Goal: Task Accomplishment & Management: Use online tool/utility

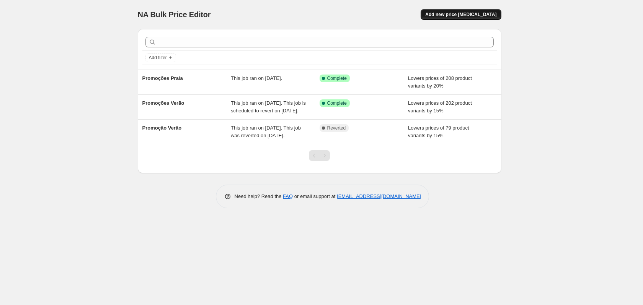
click at [469, 15] on span "Add new price [MEDICAL_DATA]" at bounding box center [460, 14] width 71 height 6
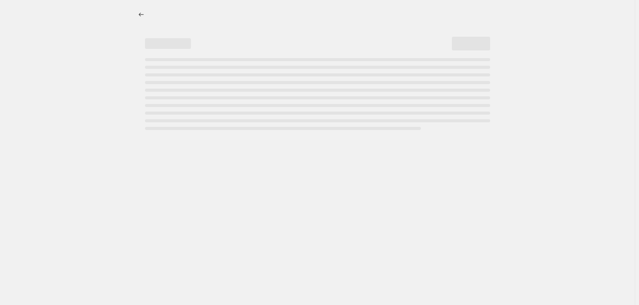
select select "percentage"
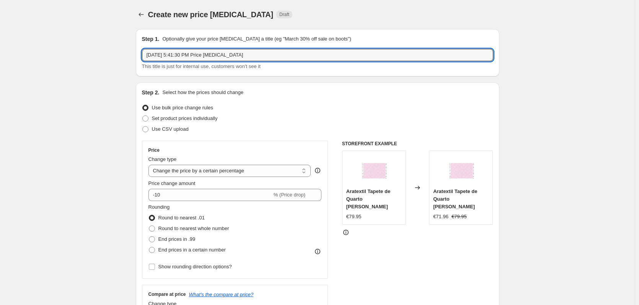
drag, startPoint x: 268, startPoint y: 56, endPoint x: 140, endPoint y: 49, distance: 128.0
click at [140, 49] on div "Step 1. Optionally give your price [MEDICAL_DATA] a title (eg "March 30% off sa…" at bounding box center [317, 52] width 363 height 47
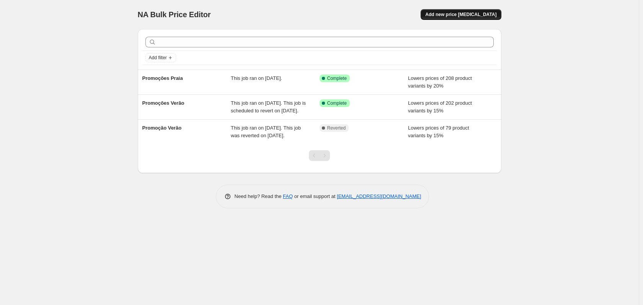
click at [464, 15] on span "Add new price [MEDICAL_DATA]" at bounding box center [460, 14] width 71 height 6
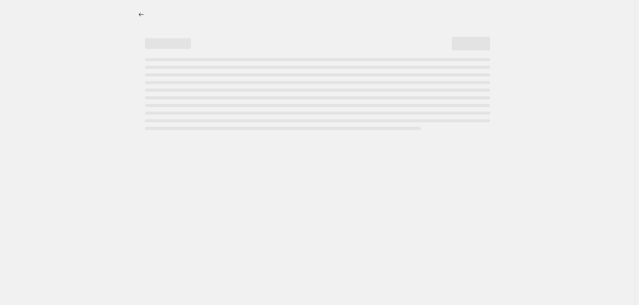
select select "percentage"
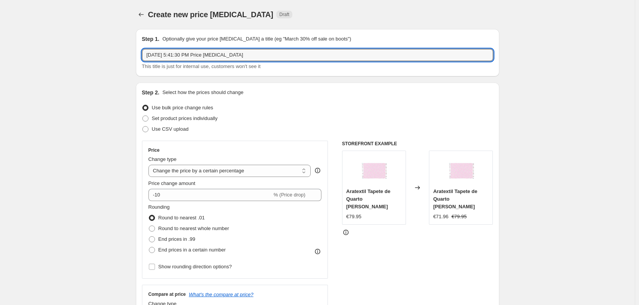
drag, startPoint x: 266, startPoint y: 60, endPoint x: 44, endPoint y: 24, distance: 225.1
type input "Baby Days"
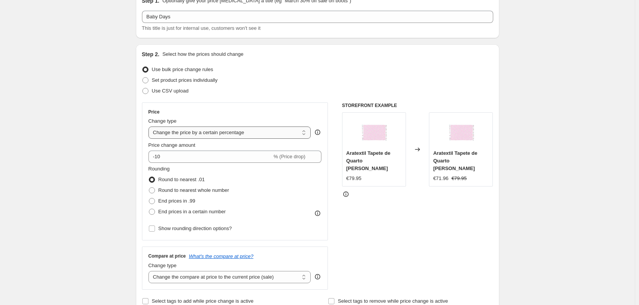
click at [192, 134] on select "Change the price to a certain amount Change the price by a certain amount Chang…" at bounding box center [229, 133] width 163 height 12
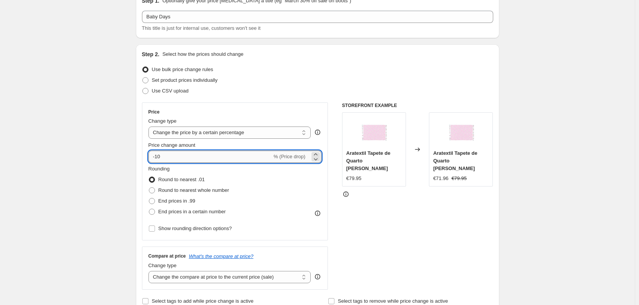
click at [166, 162] on input "-10" at bounding box center [210, 157] width 124 height 12
type input "-15"
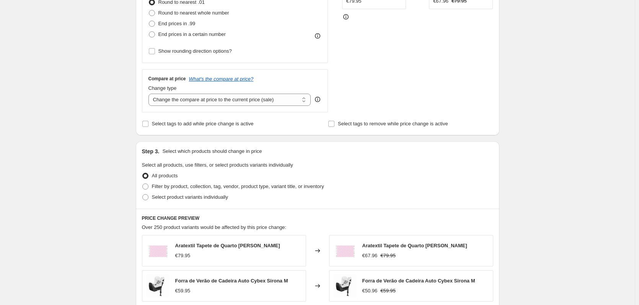
scroll to position [230, 0]
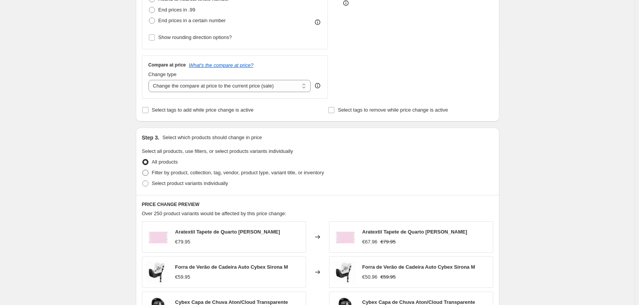
click at [153, 174] on span "Filter by product, collection, tag, vendor, product type, variant title, or inv…" at bounding box center [238, 173] width 172 height 6
click at [143, 170] on input "Filter by product, collection, tag, vendor, product type, variant title, or inv…" at bounding box center [142, 170] width 0 height 0
radio input "true"
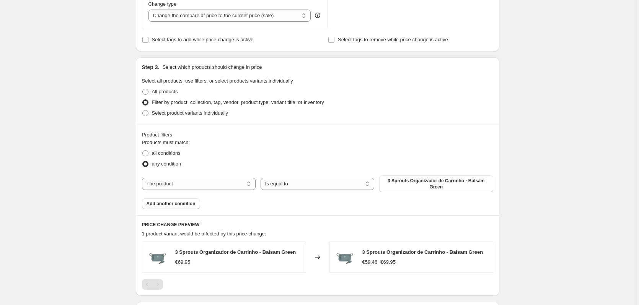
scroll to position [306, 0]
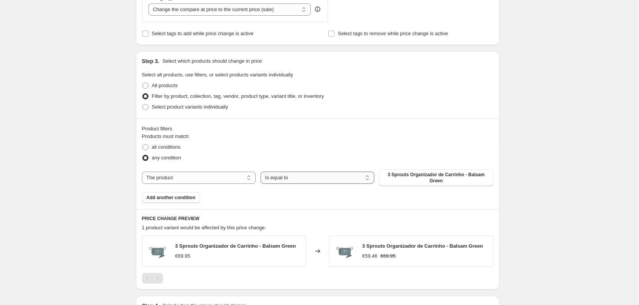
click at [336, 179] on select "Is equal to Is not equal to" at bounding box center [318, 178] width 114 height 12
click at [414, 178] on span "3 Sprouts Organizador de Carrinho - Balsam Green" at bounding box center [436, 178] width 104 height 12
click at [197, 179] on select "The product The product's collection The product's tag The product's vendor The…" at bounding box center [199, 178] width 114 height 12
select select "collection"
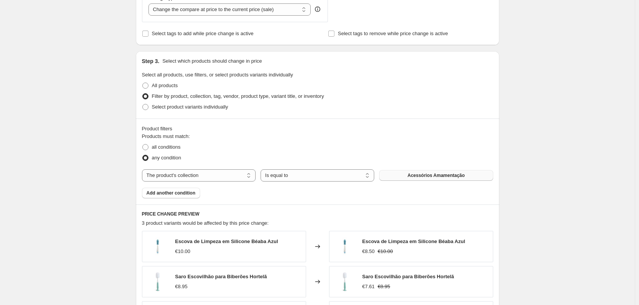
click at [436, 176] on span "Acessórios Amamentação" at bounding box center [435, 176] width 57 height 6
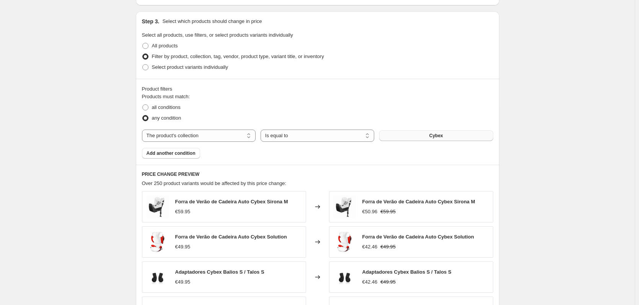
scroll to position [316, 0]
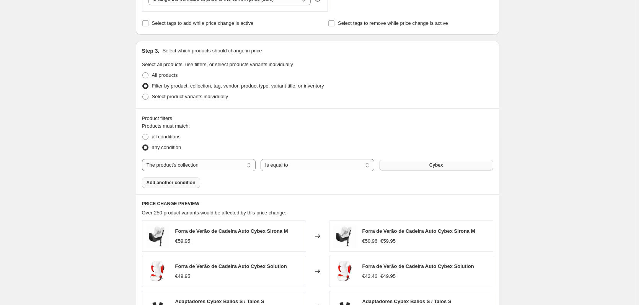
click at [165, 180] on button "Add another condition" at bounding box center [171, 183] width 58 height 11
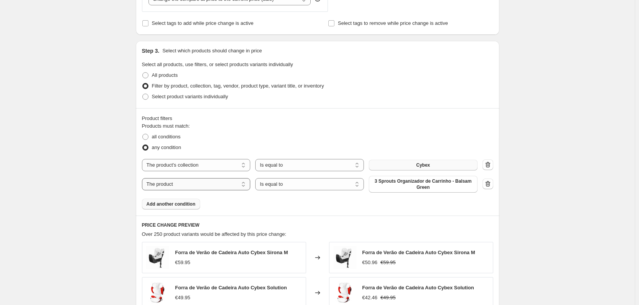
click at [191, 187] on select "The product The product's collection The product's tag The product's vendor The…" at bounding box center [196, 184] width 109 height 12
select select "collection"
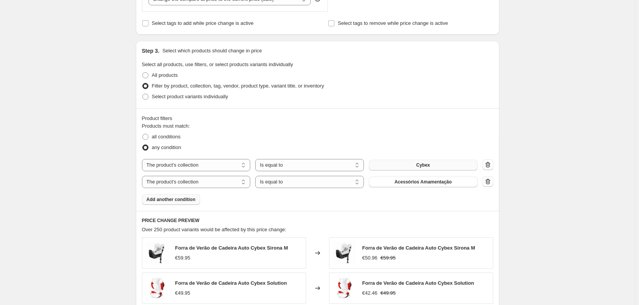
click at [441, 184] on span "Acessórios Amamentação" at bounding box center [422, 182] width 57 height 6
click at [148, 137] on span at bounding box center [145, 137] width 6 height 6
click at [143, 134] on input "all conditions" at bounding box center [142, 134] width 0 height 0
radio input "true"
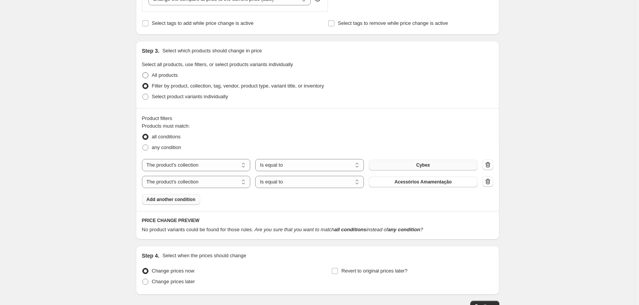
click at [146, 73] on span at bounding box center [145, 75] width 6 height 6
click at [143, 73] on input "All products" at bounding box center [142, 72] width 0 height 0
radio input "true"
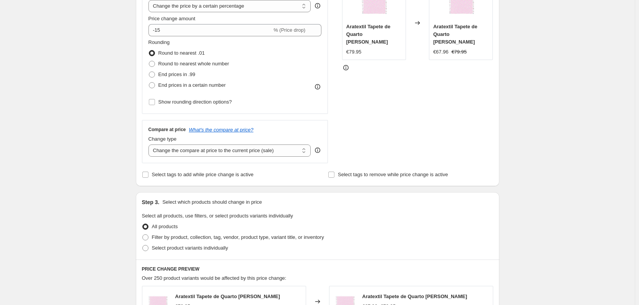
scroll to position [153, 0]
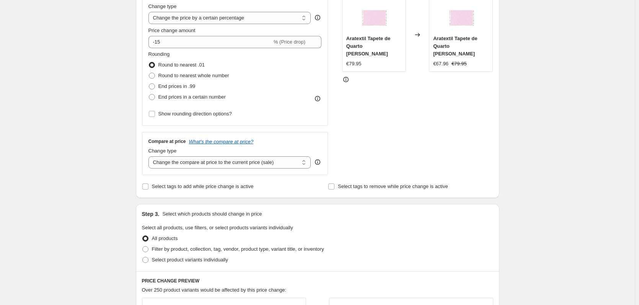
click at [152, 65] on span at bounding box center [152, 65] width 6 height 6
click at [149, 62] on input "Round to nearest .01" at bounding box center [149, 62] width 0 height 0
click at [160, 75] on span "Round to nearest whole number" at bounding box center [193, 76] width 71 height 6
click at [149, 73] on input "Round to nearest whole number" at bounding box center [149, 73] width 0 height 0
radio input "true"
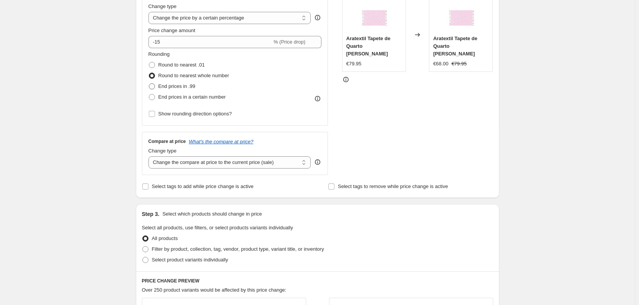
click at [161, 88] on span "End prices in .99" at bounding box center [176, 86] width 37 height 6
click at [149, 84] on input "End prices in .99" at bounding box center [149, 83] width 0 height 0
radio input "true"
click at [161, 100] on span "End prices in a certain number" at bounding box center [191, 97] width 67 height 6
click at [149, 95] on input "End prices in a certain number" at bounding box center [149, 94] width 0 height 0
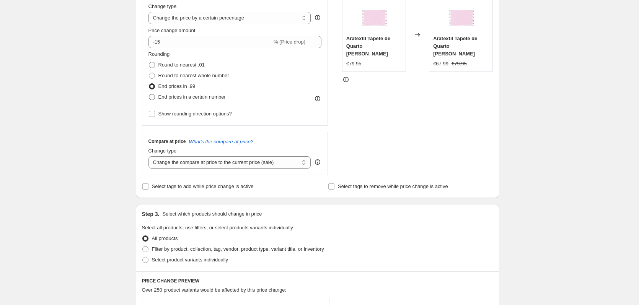
radio input "true"
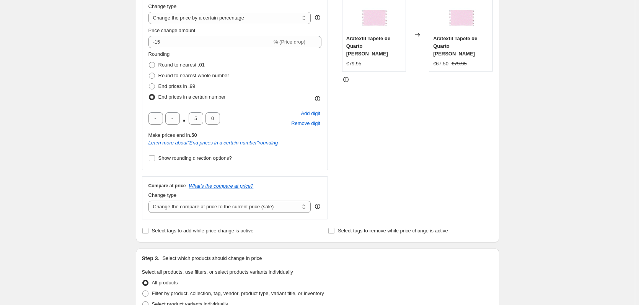
click at [161, 100] on span "End prices in a certain number" at bounding box center [191, 97] width 67 height 6
click at [149, 95] on input "End prices in a certain number" at bounding box center [149, 94] width 0 height 0
click at [153, 159] on input "Show rounding direction options?" at bounding box center [152, 158] width 6 height 6
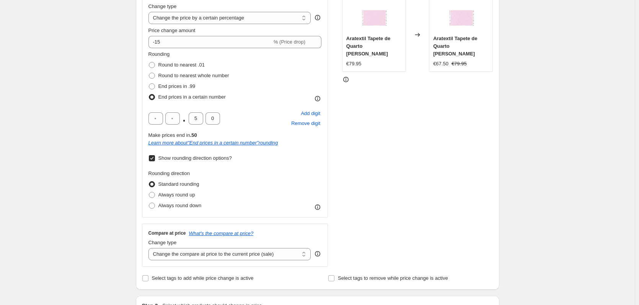
click at [153, 159] on input "Show rounding direction options?" at bounding box center [152, 158] width 6 height 6
checkbox input "false"
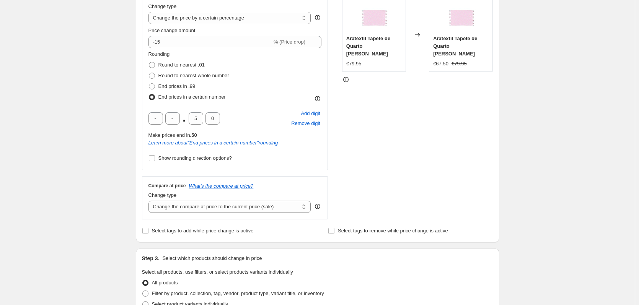
click at [155, 98] on span at bounding box center [152, 97] width 6 height 6
click at [149, 95] on input "End prices in a certain number" at bounding box center [149, 94] width 0 height 0
click at [154, 64] on span at bounding box center [152, 65] width 6 height 6
click at [149, 62] on input "Round to nearest .01" at bounding box center [149, 62] width 0 height 0
radio input "true"
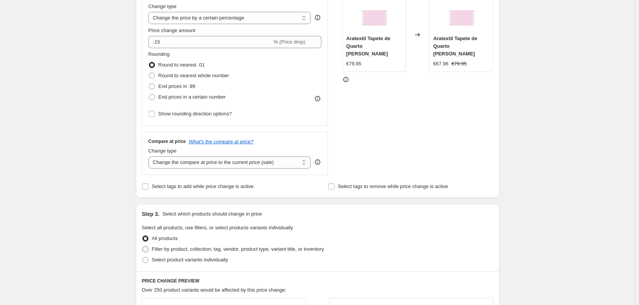
click at [155, 248] on span "Filter by product, collection, tag, vendor, product type, variant title, or inv…" at bounding box center [238, 249] width 172 height 6
click at [143, 247] on input "Filter by product, collection, tag, vendor, product type, variant title, or inv…" at bounding box center [142, 246] width 0 height 0
radio input "true"
select select "collection"
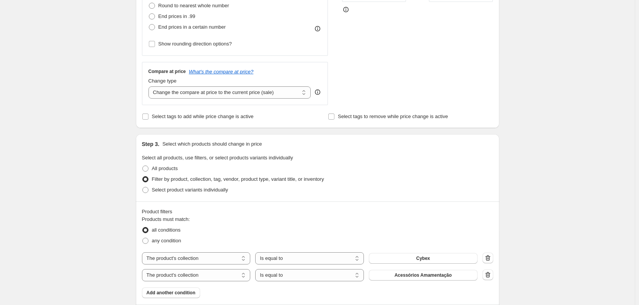
scroll to position [230, 0]
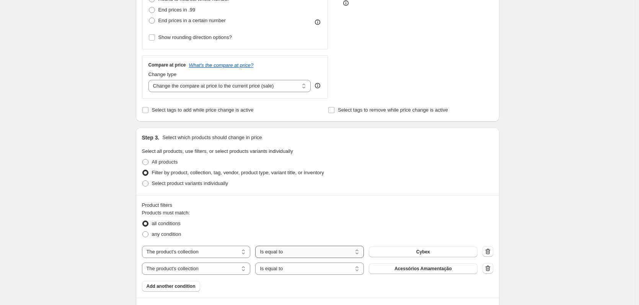
click at [286, 251] on select "Is equal to Is not equal to" at bounding box center [309, 252] width 109 height 12
select select "not_equal"
click at [476, 255] on button "Cybex" at bounding box center [423, 252] width 109 height 11
click at [324, 264] on select "Is equal to Is not equal to" at bounding box center [309, 269] width 109 height 12
select select "not_equal"
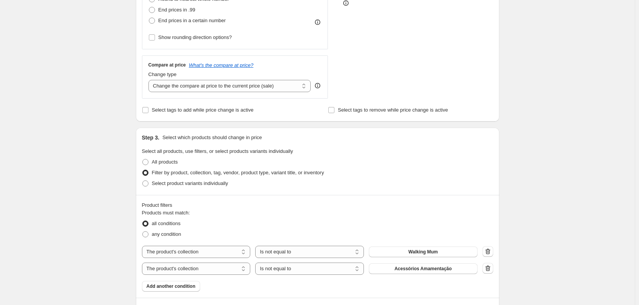
click at [433, 269] on span "Acessórios Amamentação" at bounding box center [422, 269] width 57 height 6
click at [179, 285] on span "Add another condition" at bounding box center [171, 287] width 49 height 6
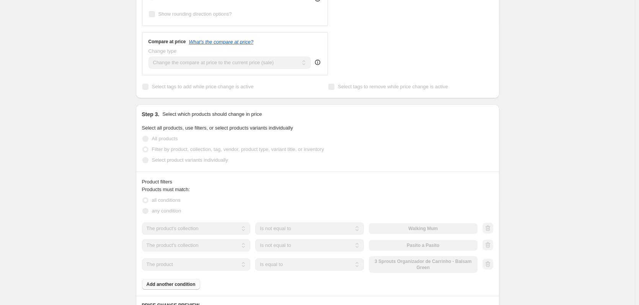
scroll to position [306, 0]
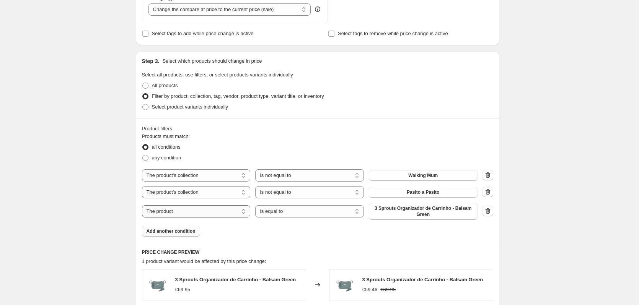
click at [179, 215] on select "The product The product's collection The product's tag The product's vendor The…" at bounding box center [196, 211] width 109 height 12
select select "collection"
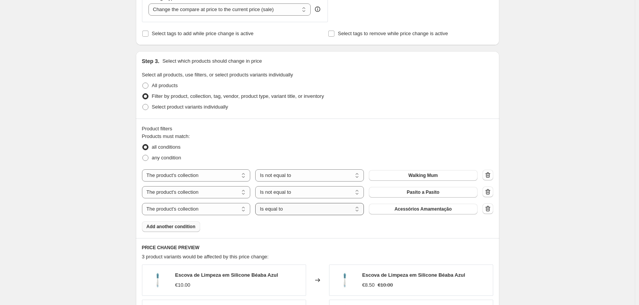
click at [313, 215] on select "Is equal to Is not equal to" at bounding box center [309, 209] width 109 height 12
select select "not_equal"
click at [424, 213] on button "Acessórios Amamentação" at bounding box center [423, 209] width 109 height 11
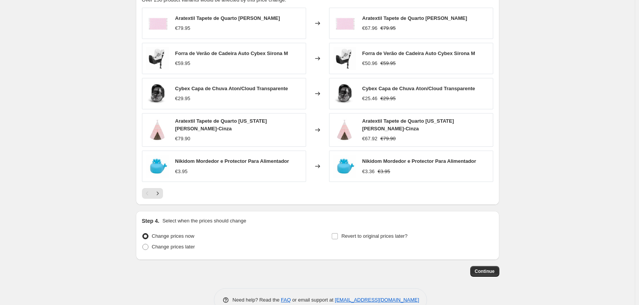
scroll to position [580, 0]
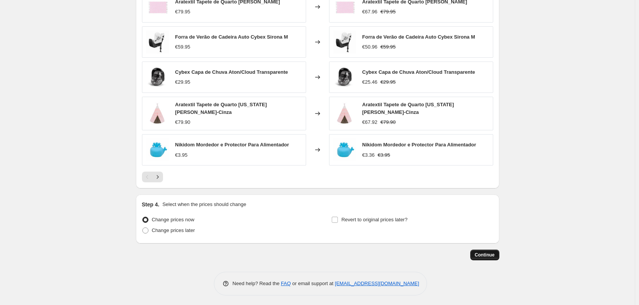
click at [491, 250] on button "Continue" at bounding box center [484, 255] width 29 height 11
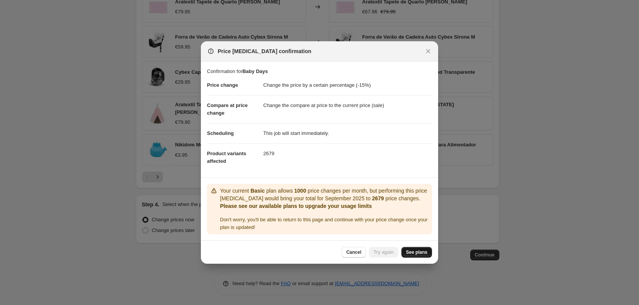
click at [415, 248] on link "See plans" at bounding box center [416, 252] width 31 height 11
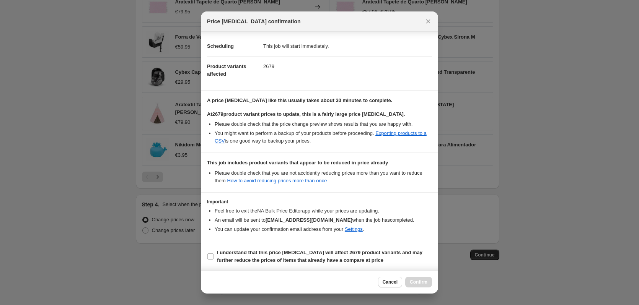
scroll to position [59, 0]
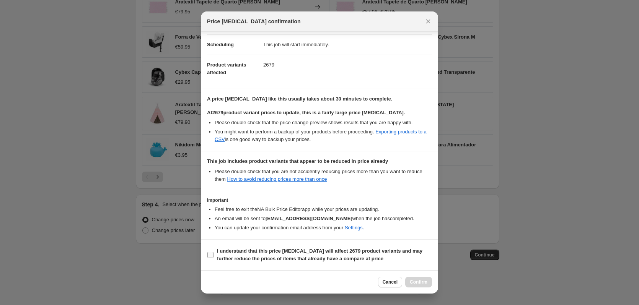
click at [210, 253] on input "I understand that this price [MEDICAL_DATA] will affect 2679 product variants a…" at bounding box center [210, 255] width 6 height 6
checkbox input "true"
click at [421, 281] on span "Confirm" at bounding box center [419, 282] width 18 height 6
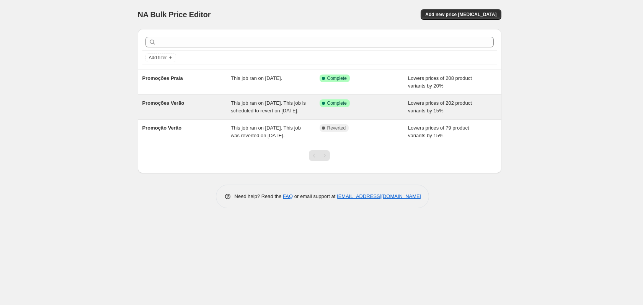
click at [253, 107] on div "This job ran on [DATE]. This job is scheduled to revert on [DATE]." at bounding box center [275, 106] width 89 height 15
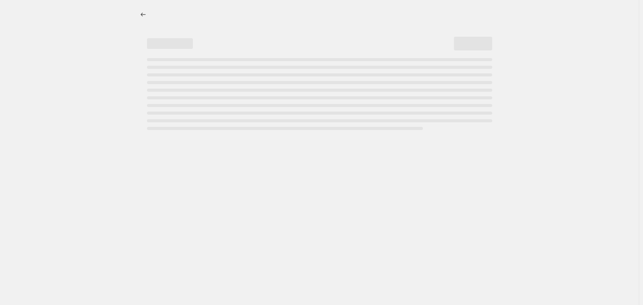
select select "percentage"
select select "collection"
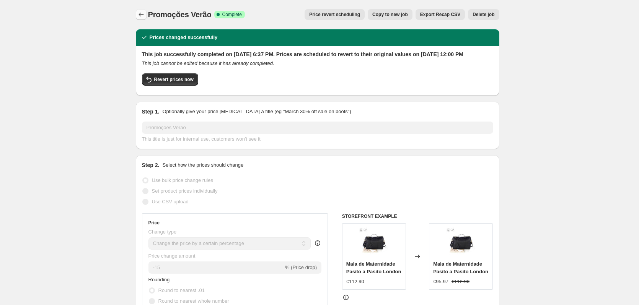
click at [145, 16] on icon "Price change jobs" at bounding box center [141, 15] width 8 height 8
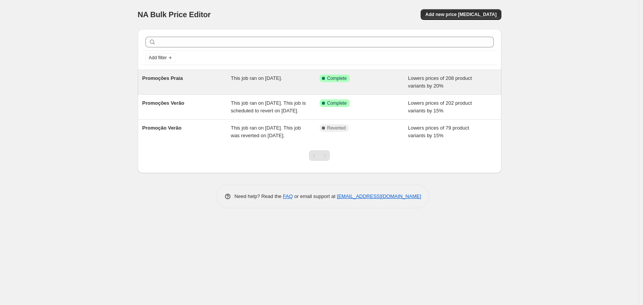
click at [271, 79] on span "This job ran on [DATE]." at bounding box center [256, 78] width 51 height 6
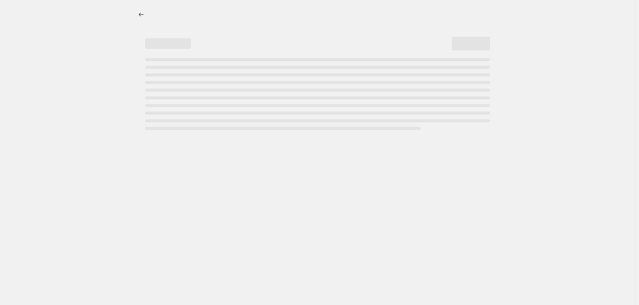
select select "percentage"
select select "collection"
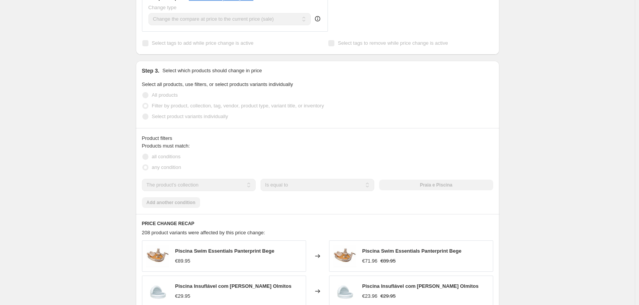
scroll to position [383, 0]
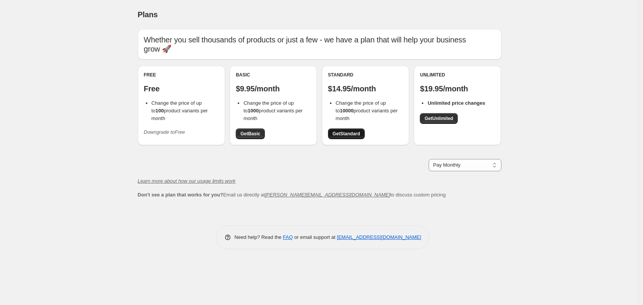
click at [358, 137] on link "Get Standard" at bounding box center [346, 134] width 37 height 11
